Goal: Find specific page/section: Find specific page/section

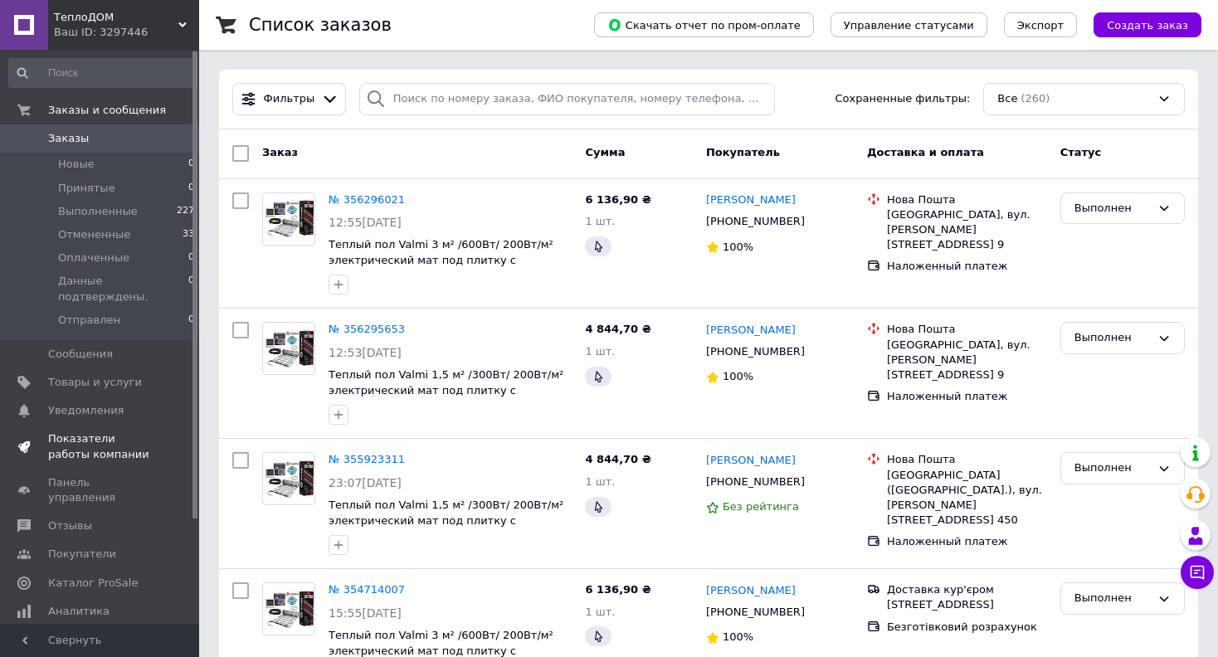
click at [116, 432] on span "Показатели работы компании" at bounding box center [100, 447] width 105 height 30
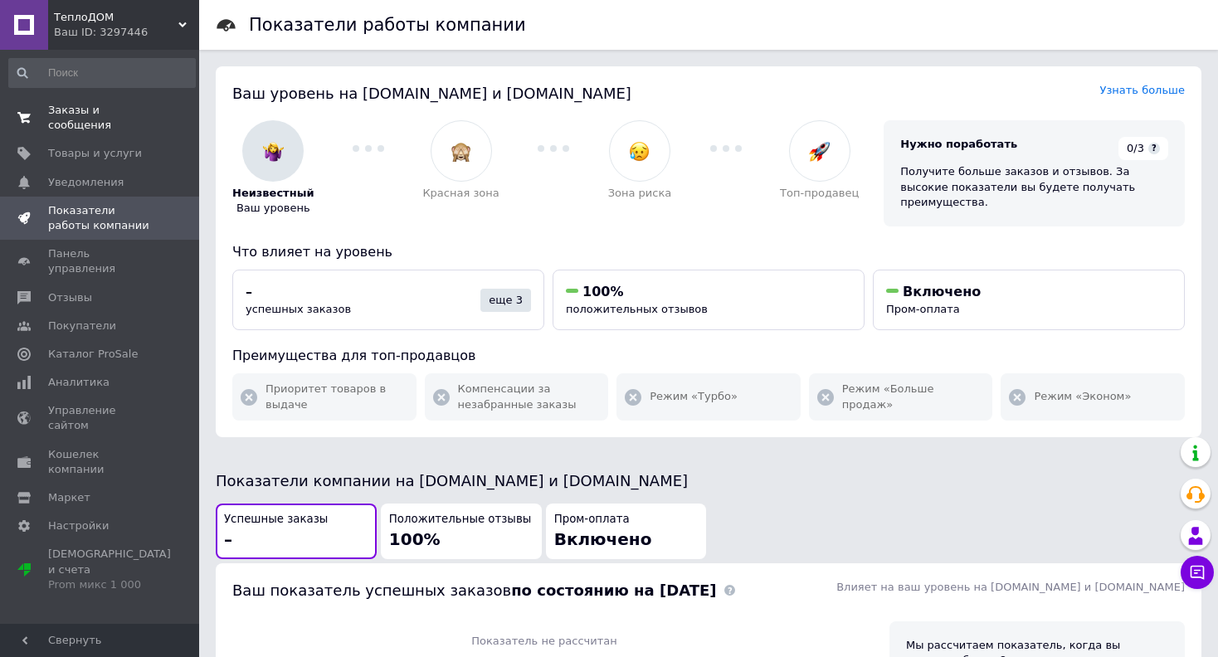
click at [122, 110] on span "Заказы и сообщения" at bounding box center [100, 118] width 105 height 30
